Goal: Find specific page/section: Find specific page/section

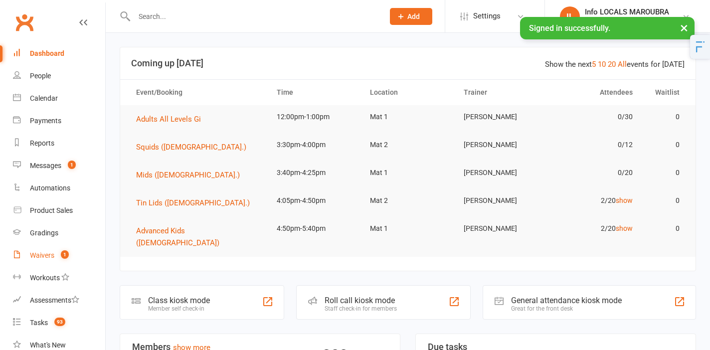
click at [48, 257] on div "Waivers" at bounding box center [42, 255] width 24 height 8
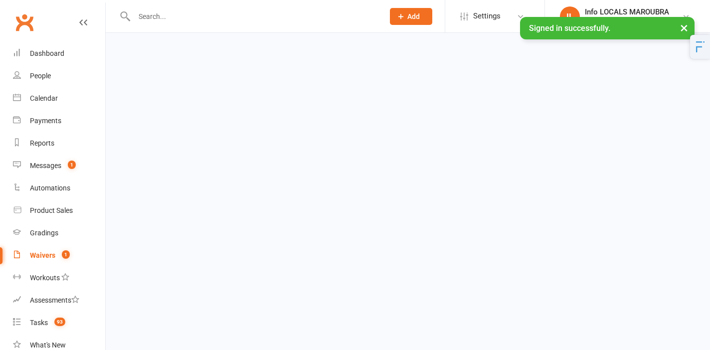
select select "25"
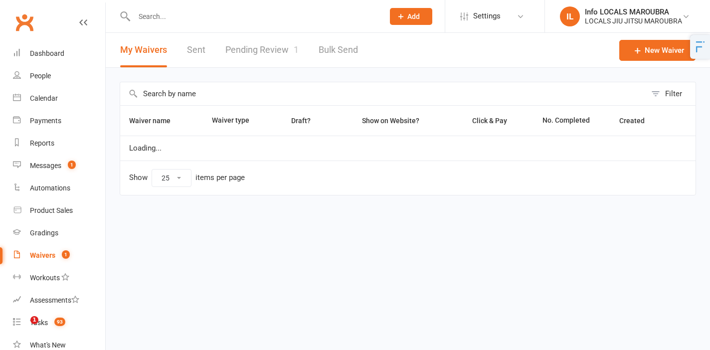
click at [164, 13] on input "text" at bounding box center [254, 16] width 246 height 14
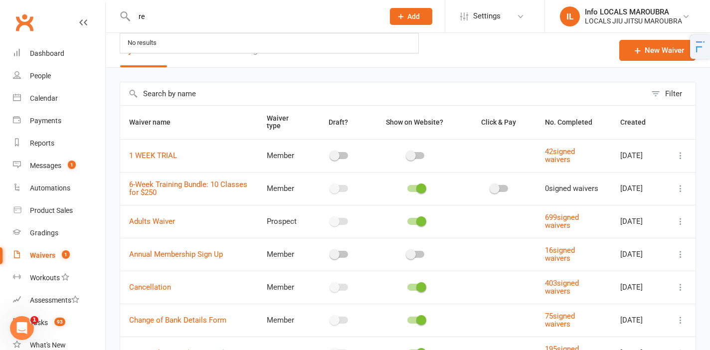
type input "r"
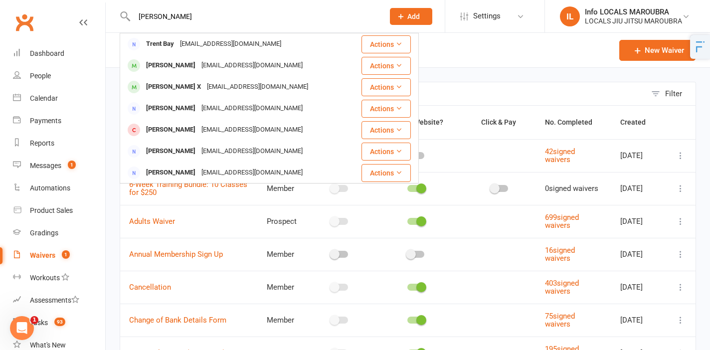
click at [218, 21] on input "[PERSON_NAME]" at bounding box center [254, 16] width 246 height 14
paste input "[PERSON_NAME]"
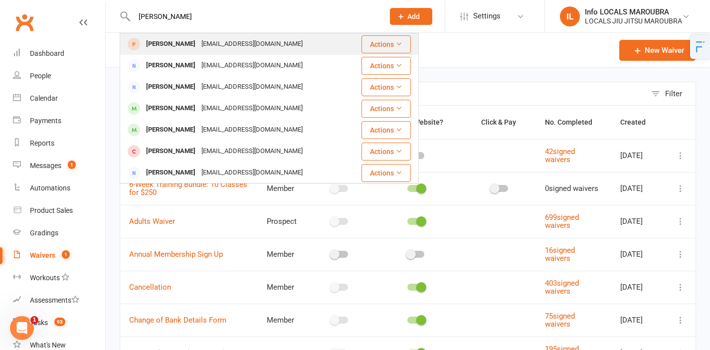
type input "[PERSON_NAME]"
click at [220, 44] on div "[EMAIL_ADDRESS][DOMAIN_NAME]" at bounding box center [251, 44] width 107 height 14
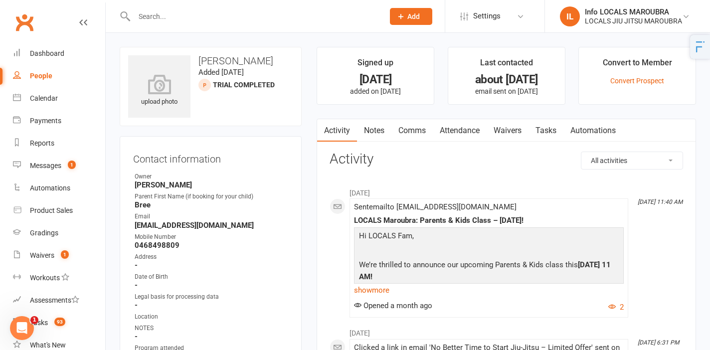
click at [429, 128] on link "Comms" at bounding box center [411, 130] width 41 height 23
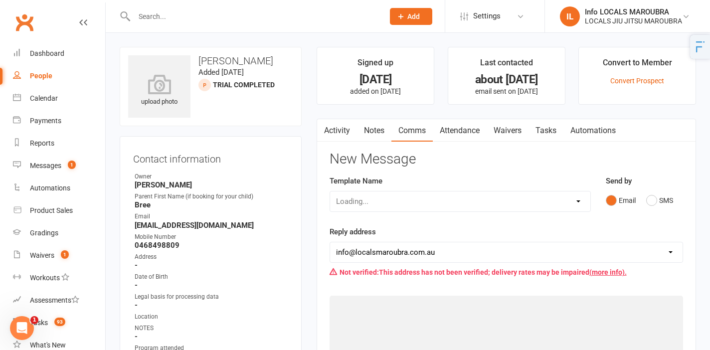
click at [452, 133] on link "Attendance" at bounding box center [459, 130] width 54 height 23
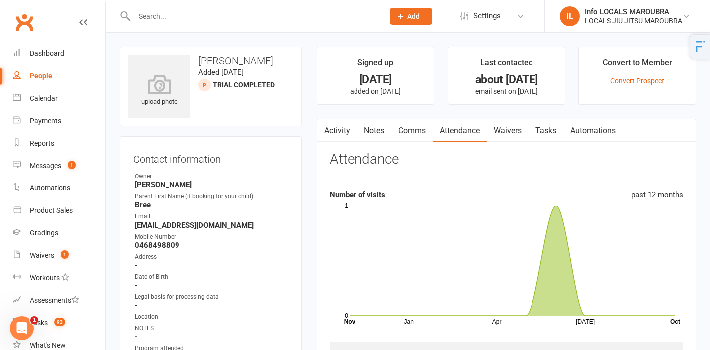
click at [181, 14] on input "text" at bounding box center [254, 16] width 246 height 14
paste input "[PERSON_NAME]"
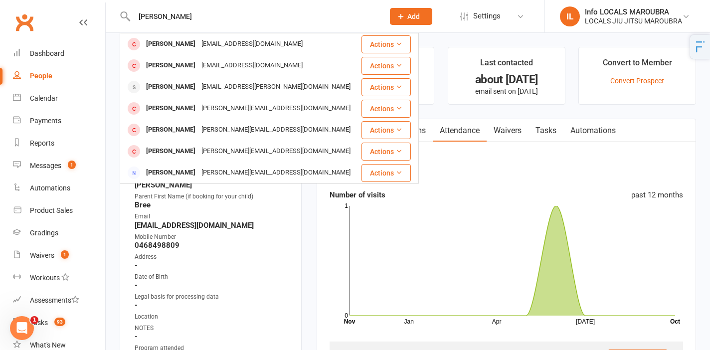
type input "[PERSON_NAME]"
